Goal: Information Seeking & Learning: Find contact information

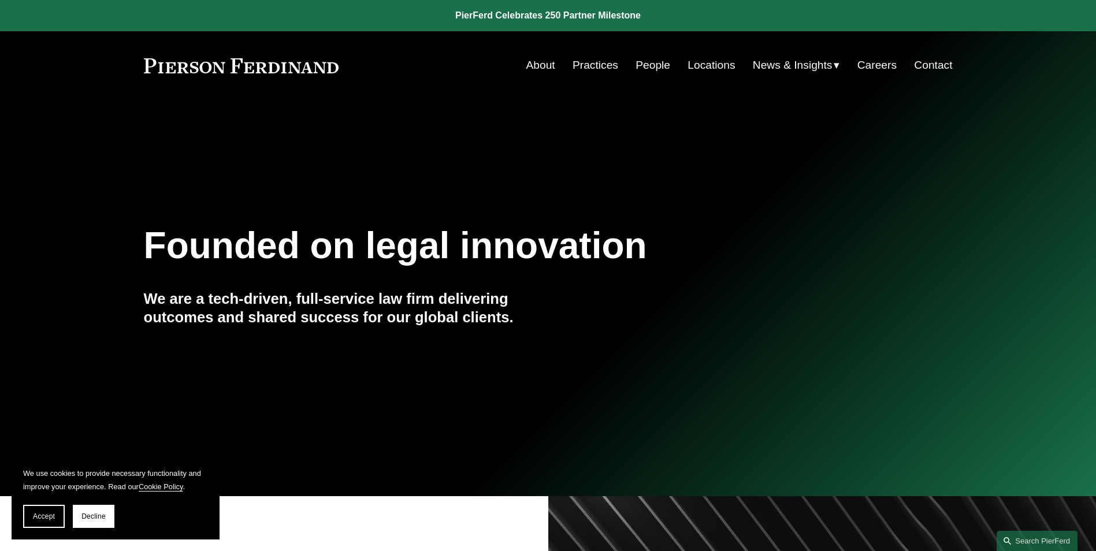
click at [658, 70] on link "People" at bounding box center [653, 65] width 35 height 22
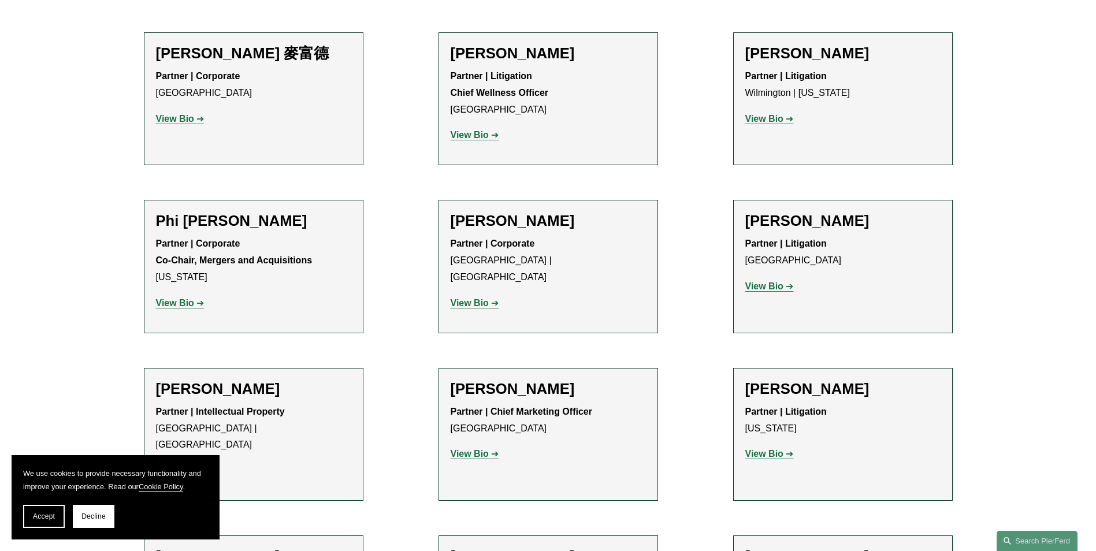
scroll to position [9746, 0]
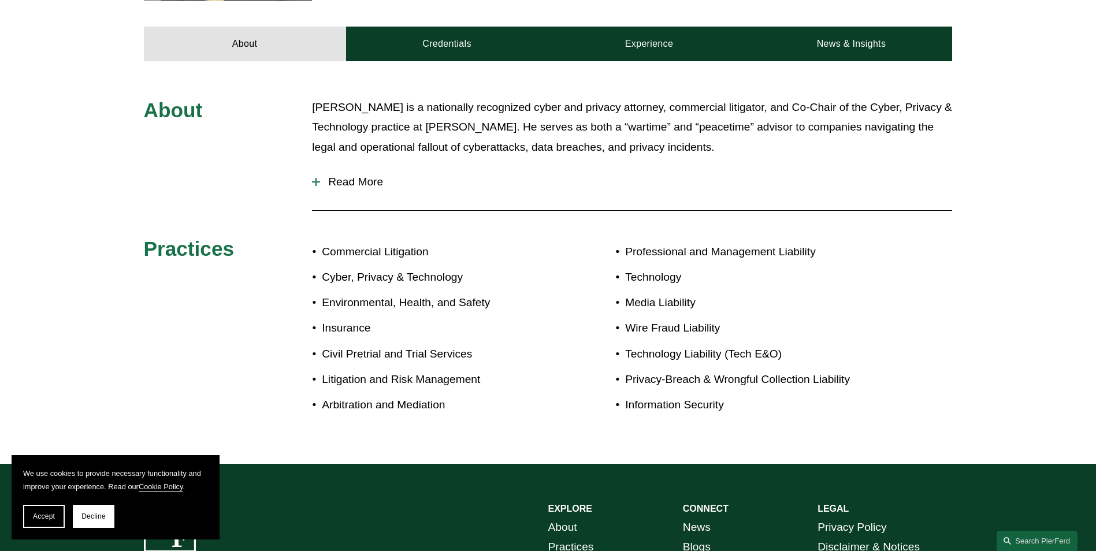
scroll to position [520, 0]
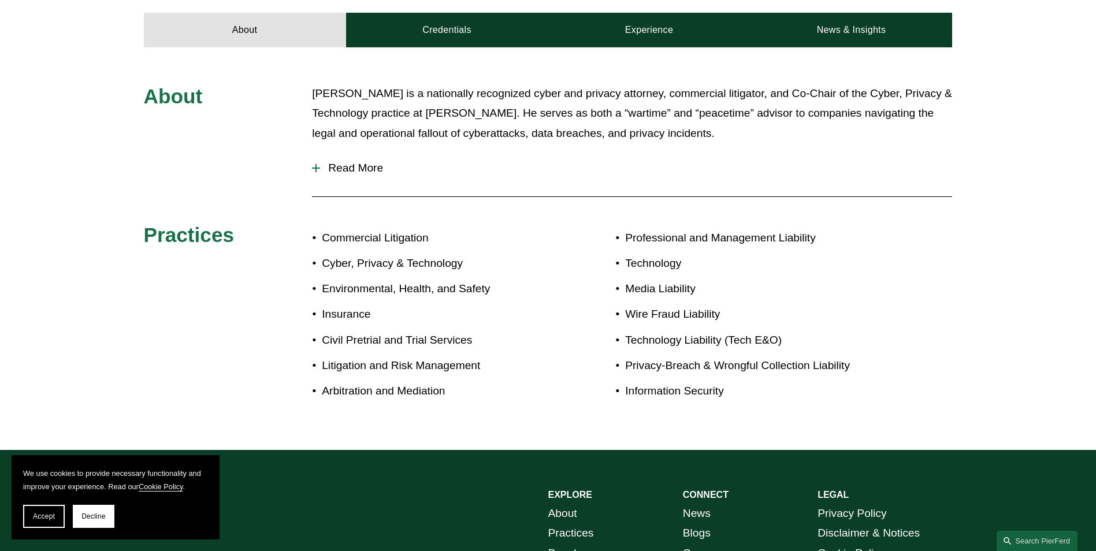
click at [1000, 157] on div "About [PERSON_NAME] is a nationally recognized cyber and privacy attorney, comm…" at bounding box center [548, 249] width 1096 height 331
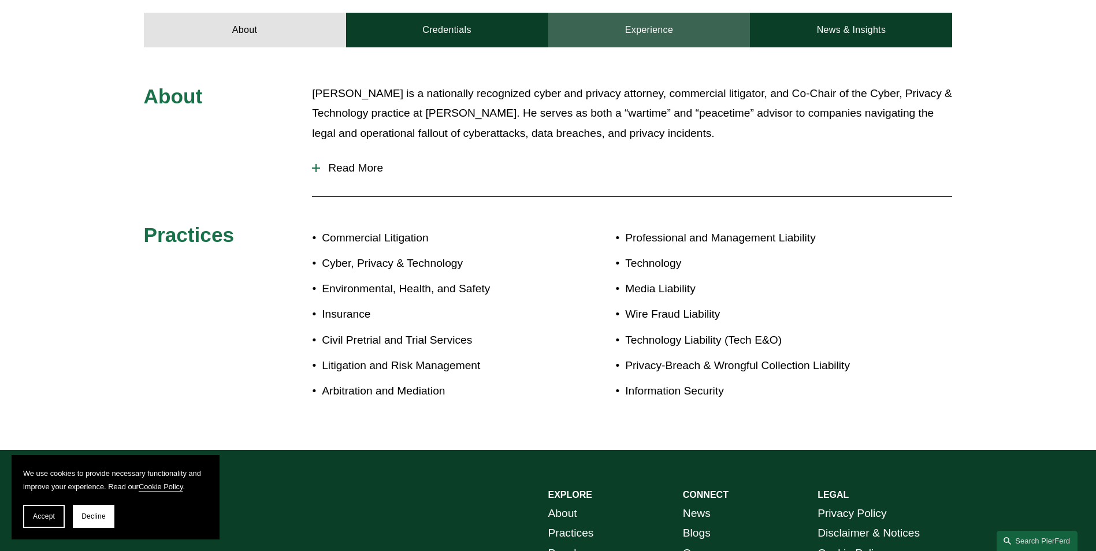
click at [659, 26] on link "Experience" at bounding box center [649, 30] width 202 height 35
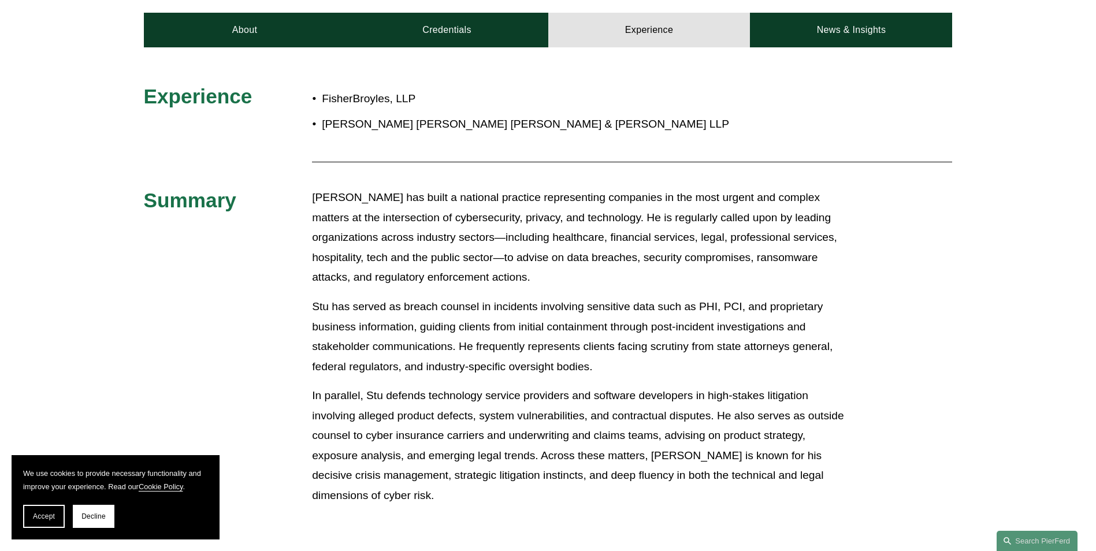
click at [1000, 258] on div "Experience FisherBroyles, LLP [PERSON_NAME] [PERSON_NAME] [PERSON_NAME] & [PERS…" at bounding box center [548, 301] width 1096 height 435
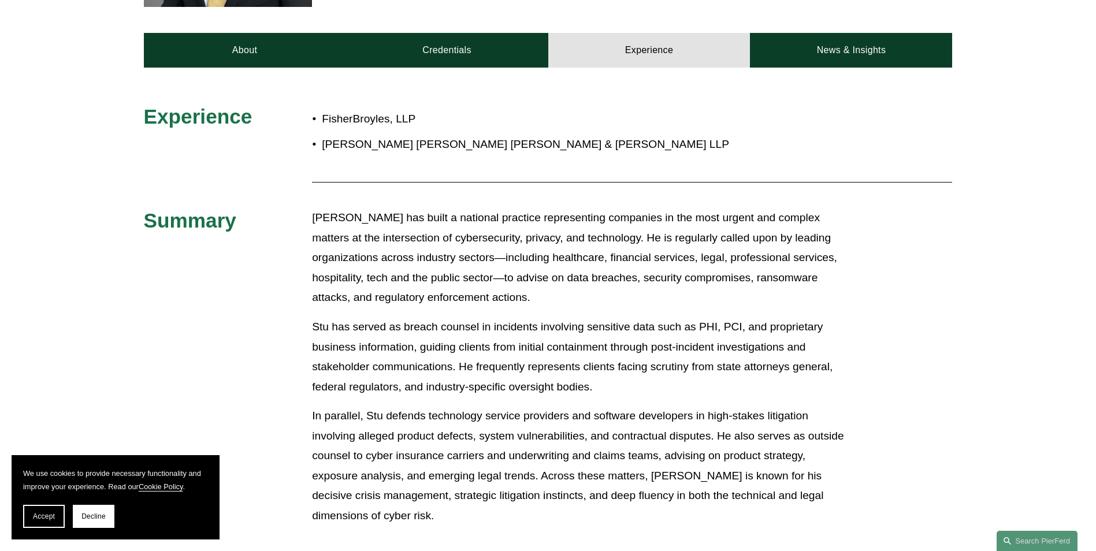
scroll to position [578, 0]
